Goal: Information Seeking & Learning: Learn about a topic

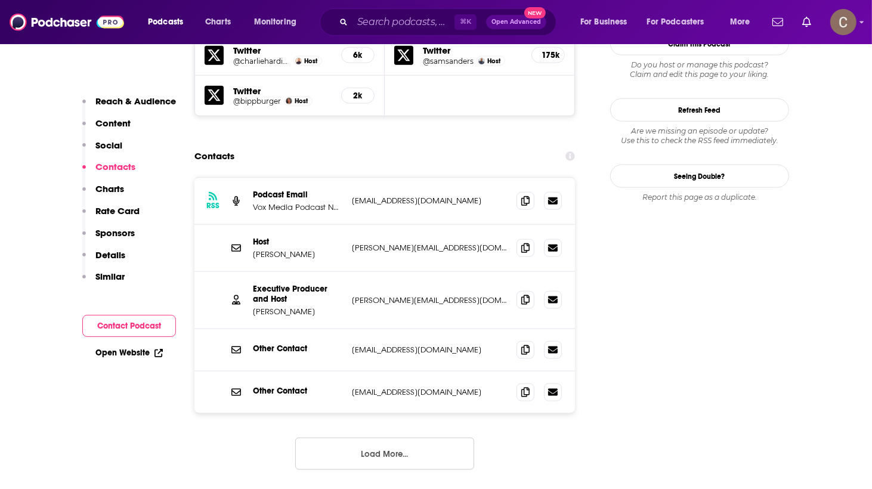
scroll to position [1177, 0]
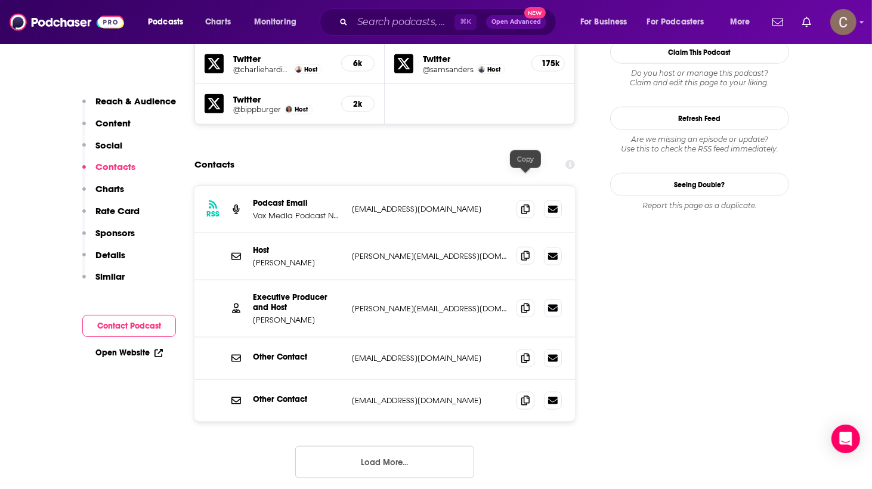
click at [524, 251] on icon at bounding box center [526, 256] width 8 height 10
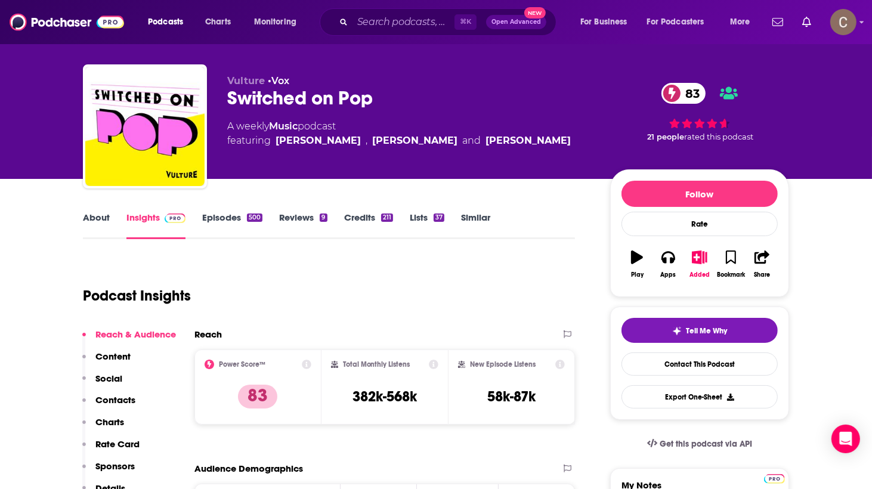
scroll to position [0, 0]
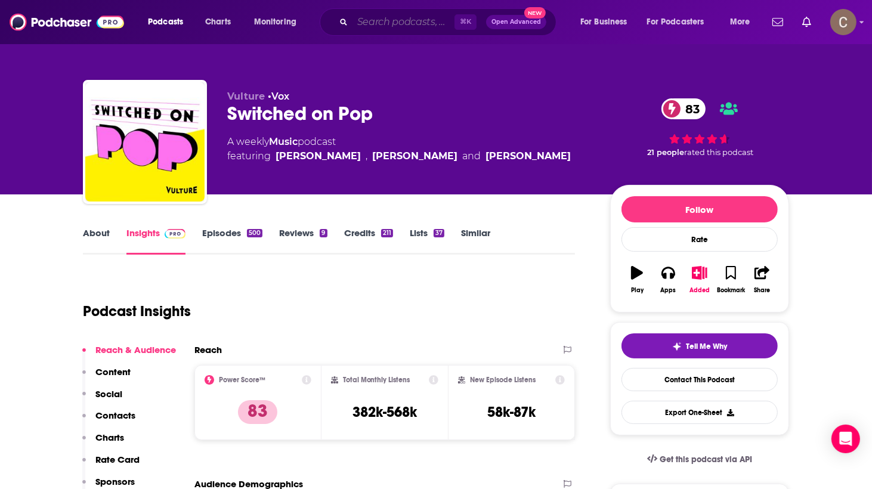
click at [404, 17] on input "Search podcasts, credits, & more..." at bounding box center [404, 22] width 102 height 19
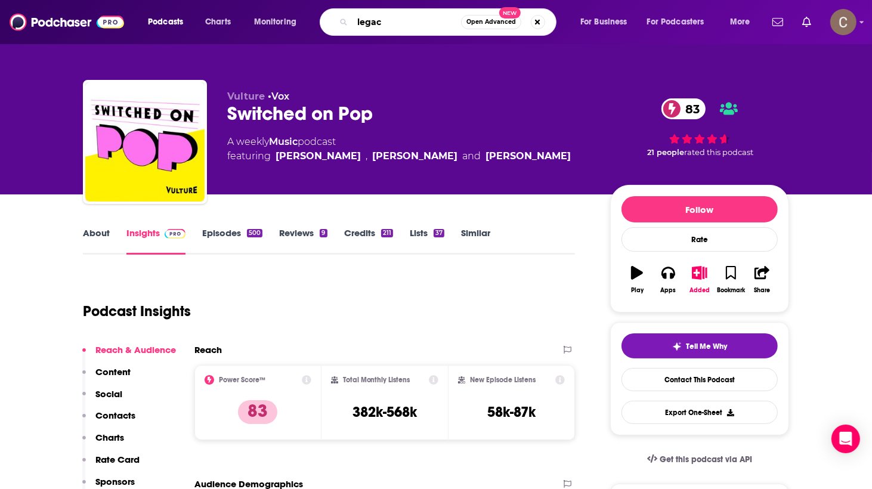
type input "legacy"
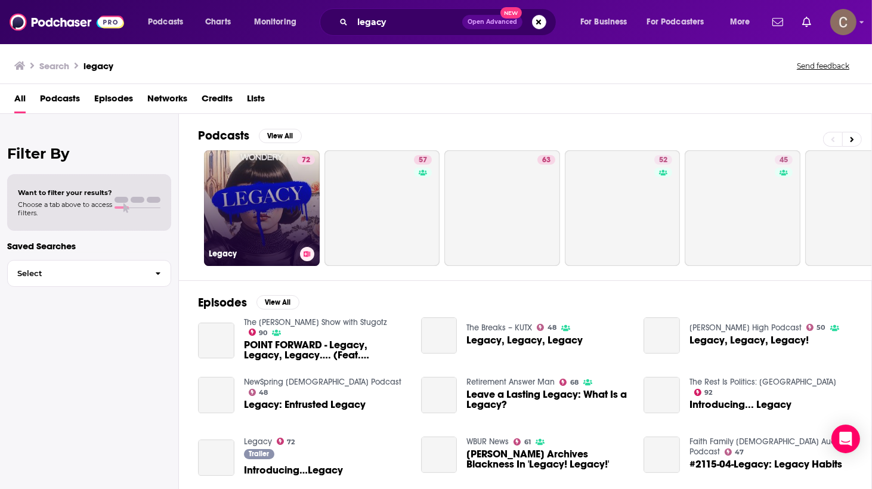
click at [255, 200] on link "72 Legacy" at bounding box center [262, 208] width 116 height 116
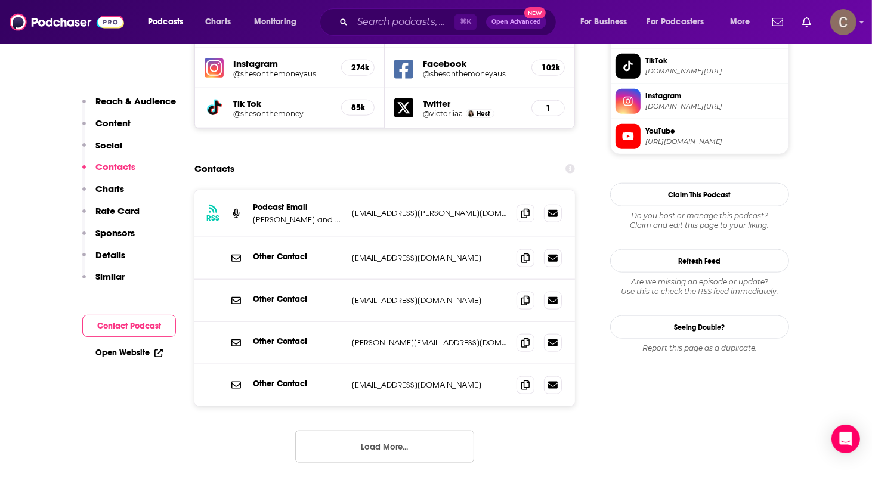
scroll to position [1212, 0]
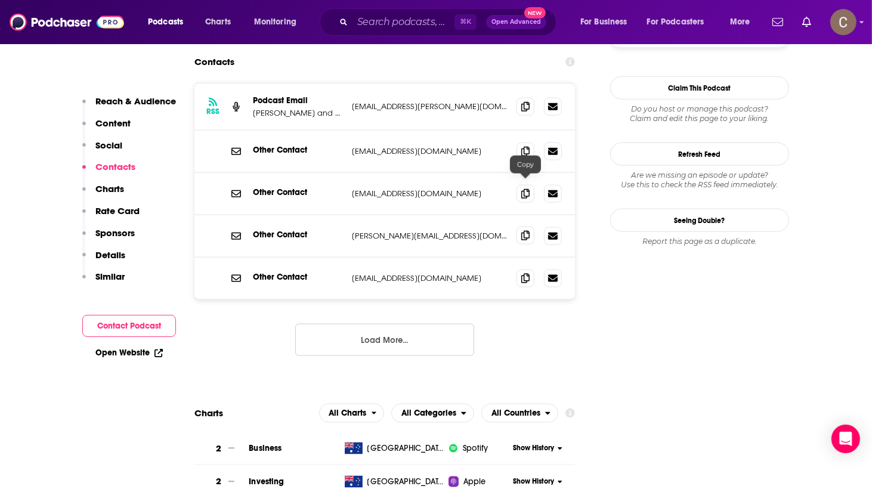
click at [527, 231] on icon at bounding box center [526, 236] width 8 height 10
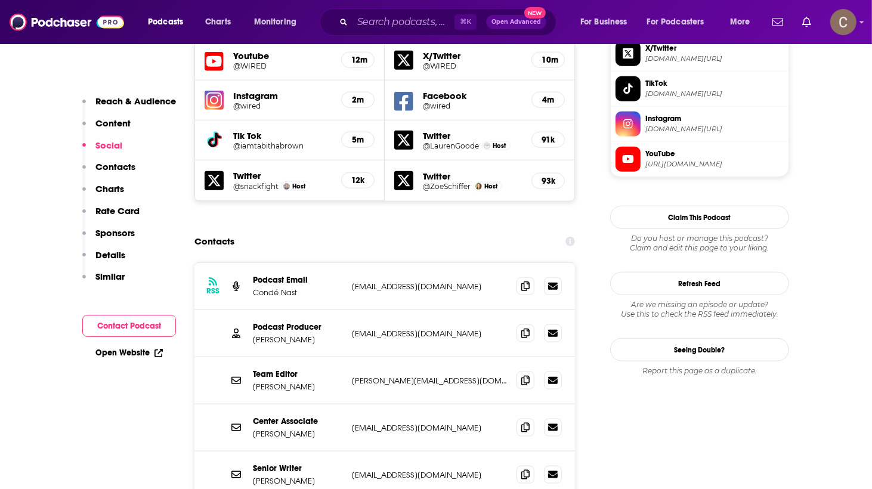
scroll to position [1120, 0]
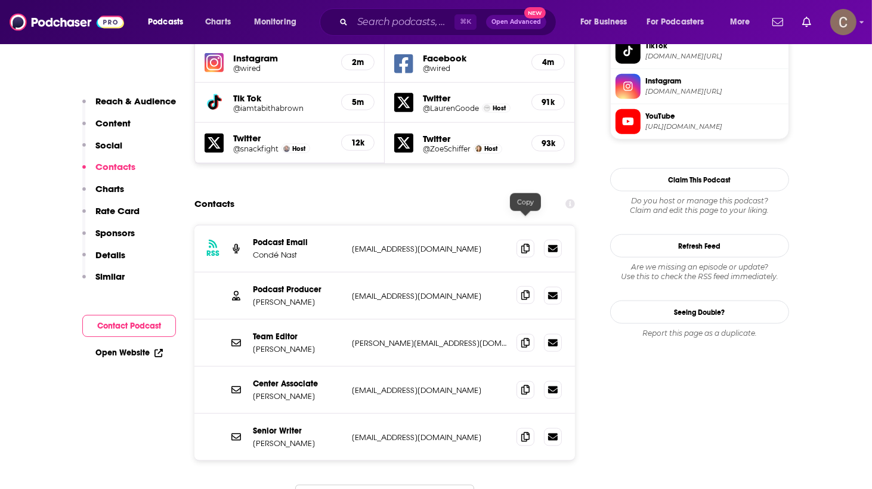
click at [521, 286] on span at bounding box center [526, 295] width 18 height 18
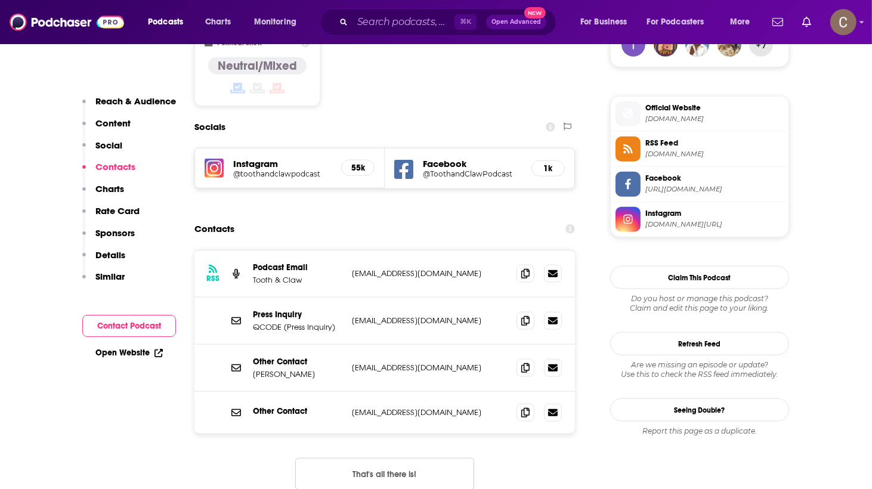
scroll to position [1025, 0]
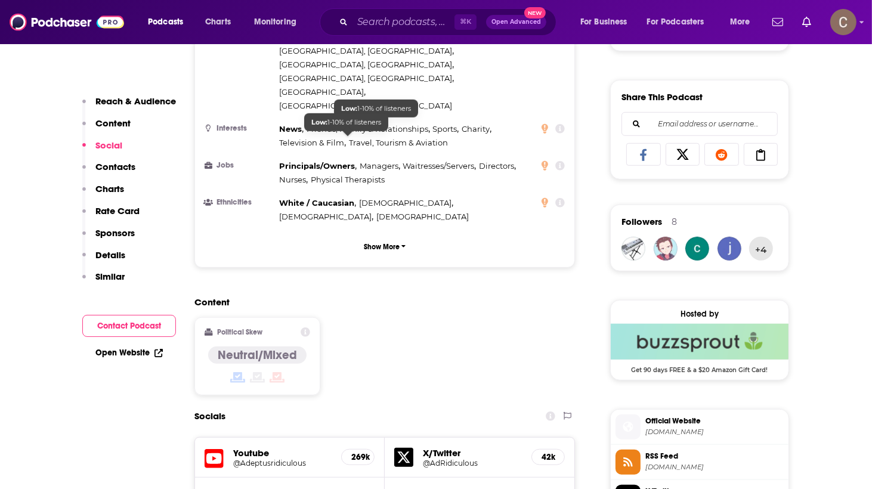
scroll to position [917, 0]
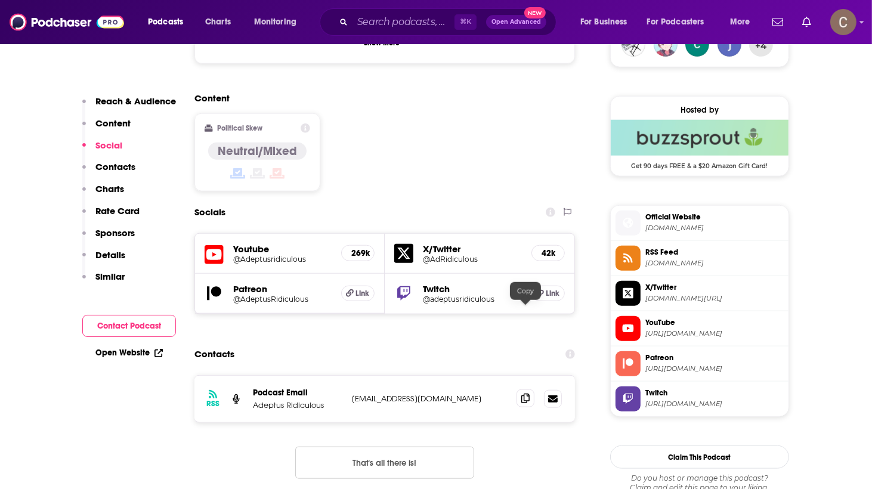
click at [519, 390] on span at bounding box center [526, 399] width 18 height 18
